Goal: Transaction & Acquisition: Download file/media

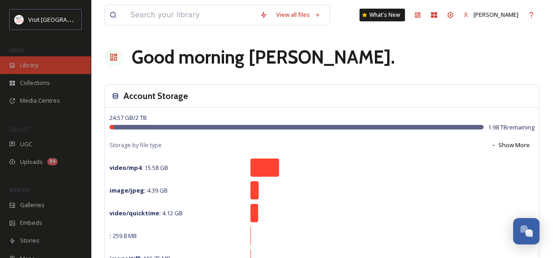
click at [49, 63] on div "Library" at bounding box center [45, 65] width 91 height 18
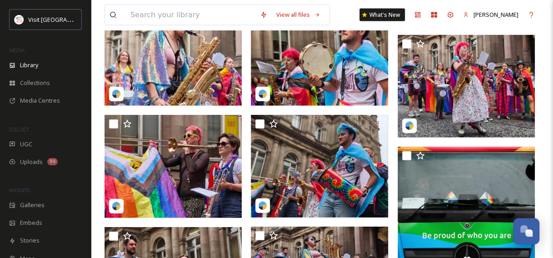
scroll to position [991, 0]
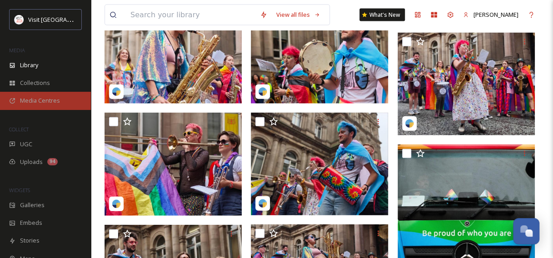
click at [54, 97] on span "Media Centres" at bounding box center [40, 100] width 40 height 9
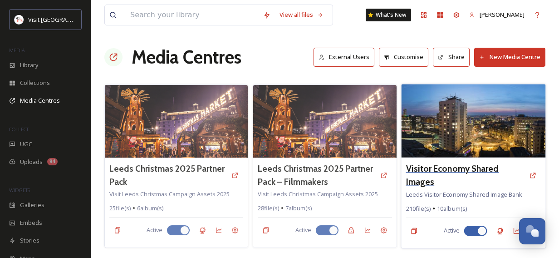
click at [451, 169] on h3 "Visitor Economy Shared Images" at bounding box center [465, 175] width 119 height 26
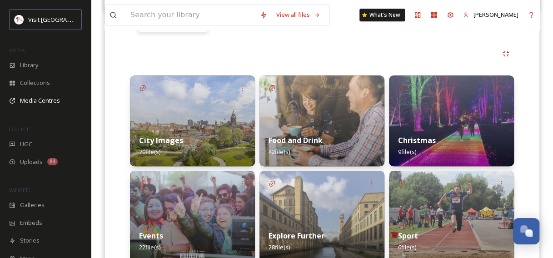
scroll to position [191, 0]
click at [193, 119] on img at bounding box center [192, 120] width 125 height 91
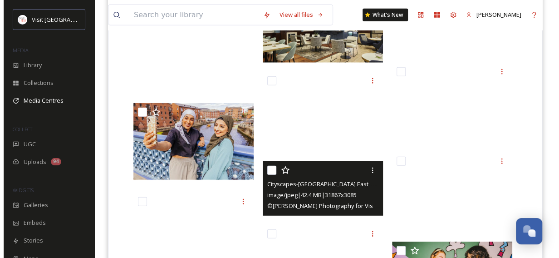
scroll to position [1089, 0]
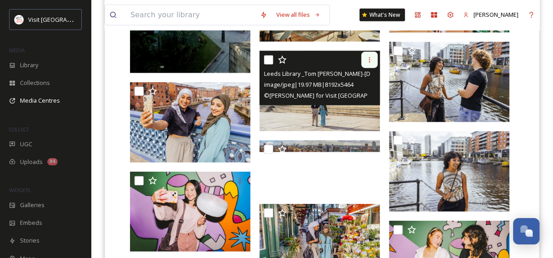
click at [370, 60] on icon at bounding box center [369, 59] width 7 height 7
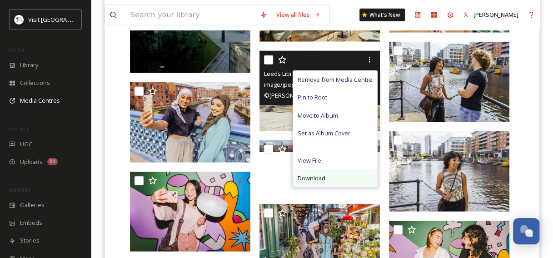
click at [318, 174] on span "Download" at bounding box center [311, 178] width 28 height 9
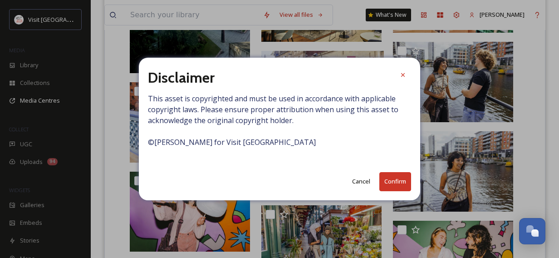
click at [393, 178] on button "Confirm" at bounding box center [396, 181] width 32 height 19
